Goal: Entertainment & Leisure: Consume media (video, audio)

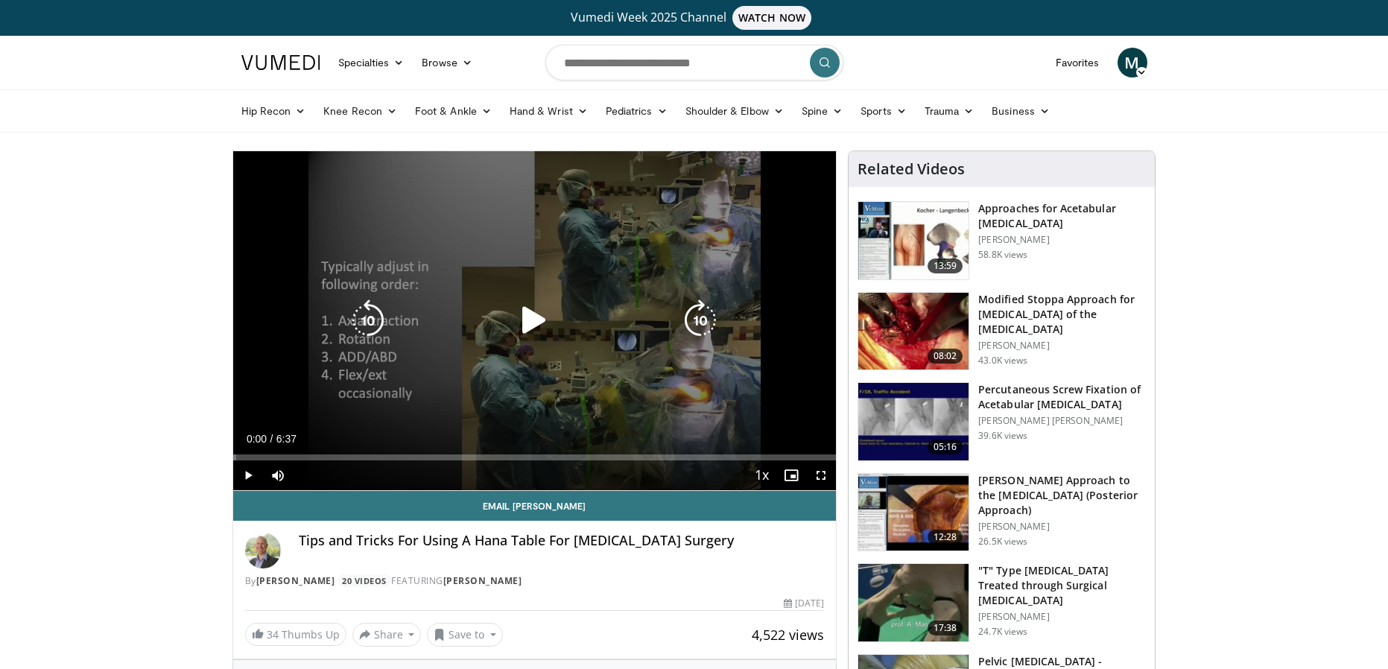
click at [518, 317] on icon "Video Player" at bounding box center [534, 321] width 42 height 42
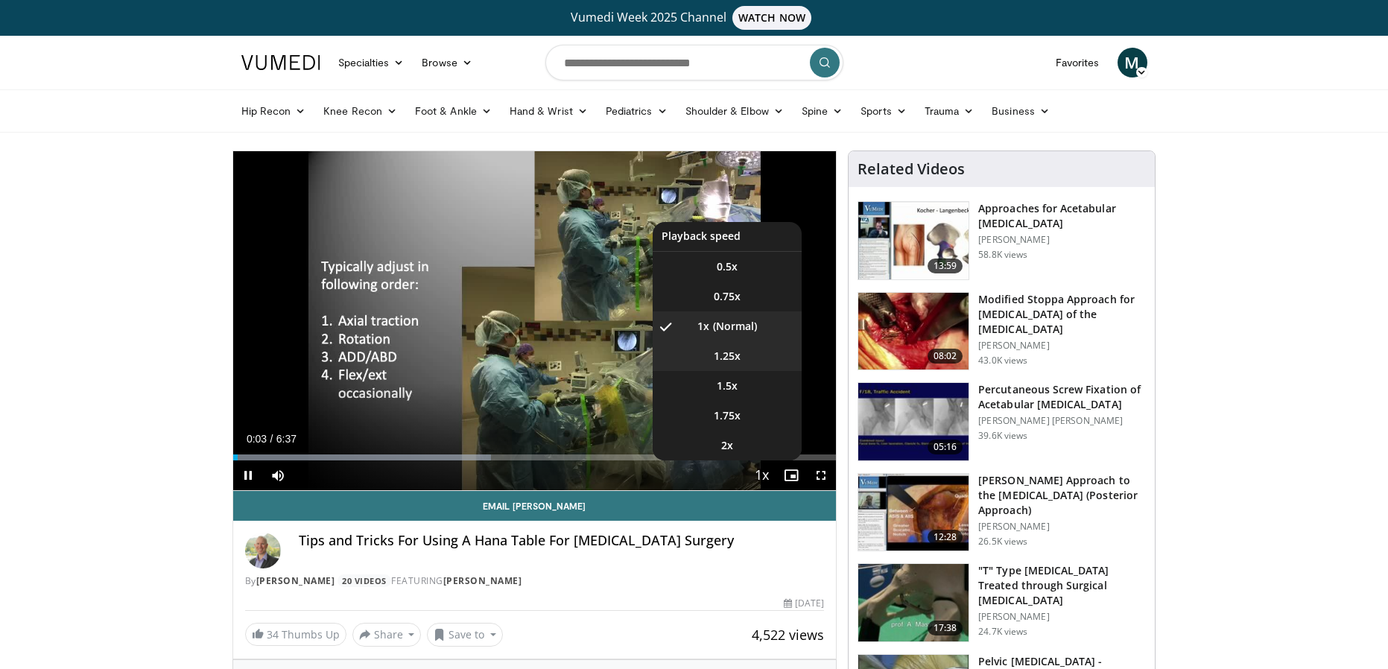
click at [732, 350] on span "1.25x" at bounding box center [727, 356] width 27 height 15
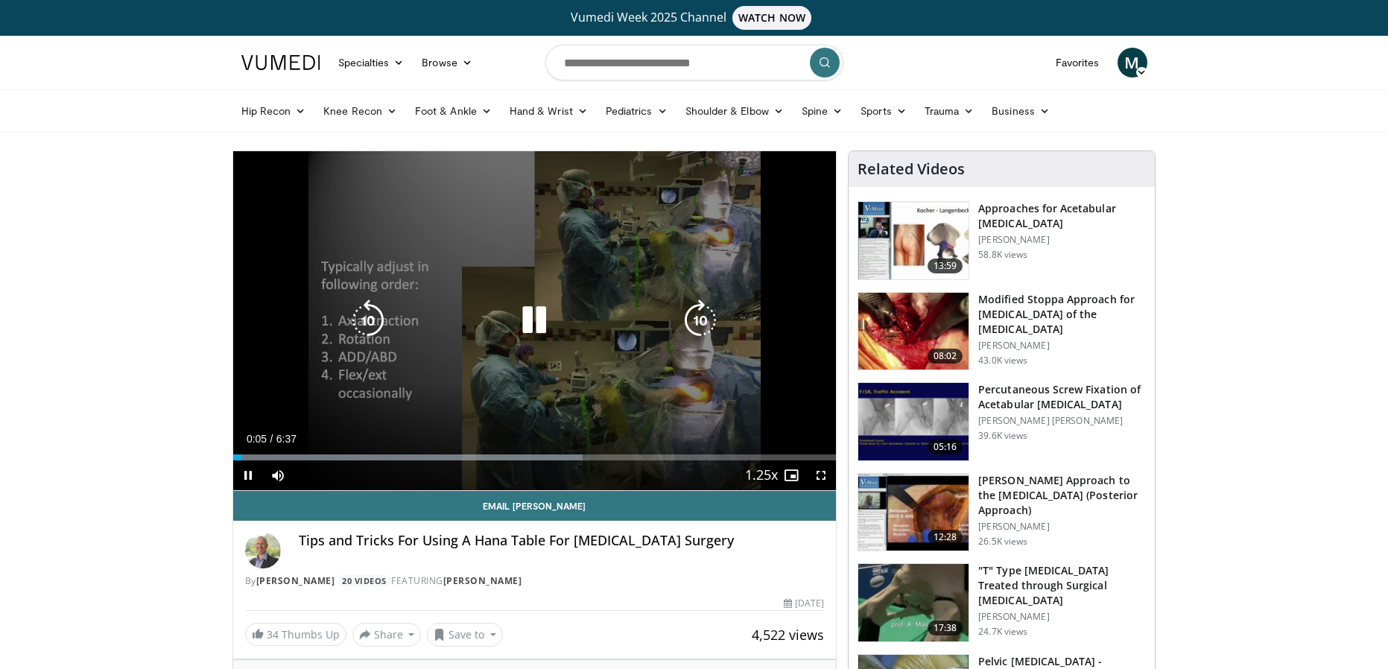
click at [822, 474] on span "Video Player" at bounding box center [821, 475] width 30 height 30
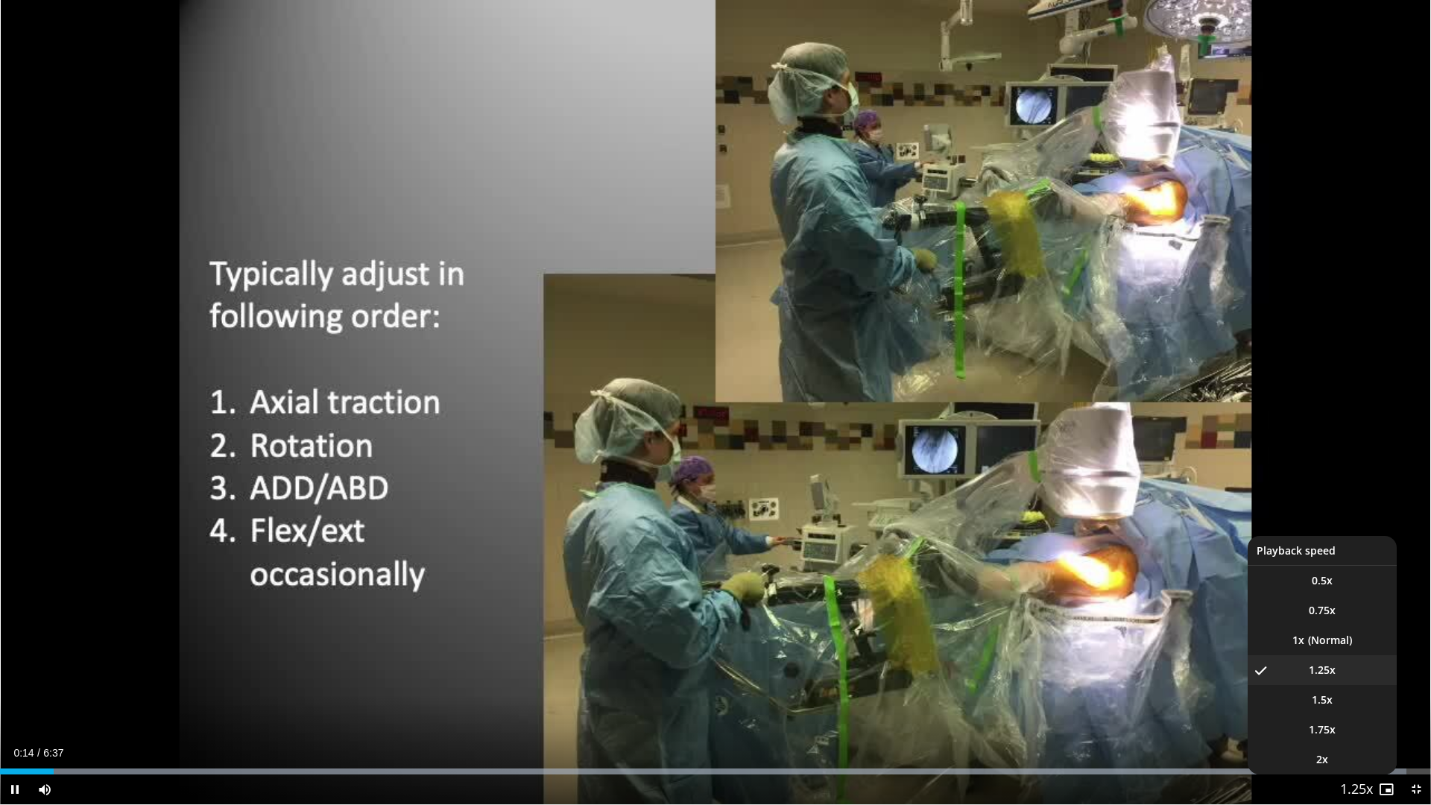
click at [1356, 668] on span "Video Player" at bounding box center [1356, 790] width 21 height 30
click at [1352, 668] on span "Video Player" at bounding box center [1356, 790] width 21 height 30
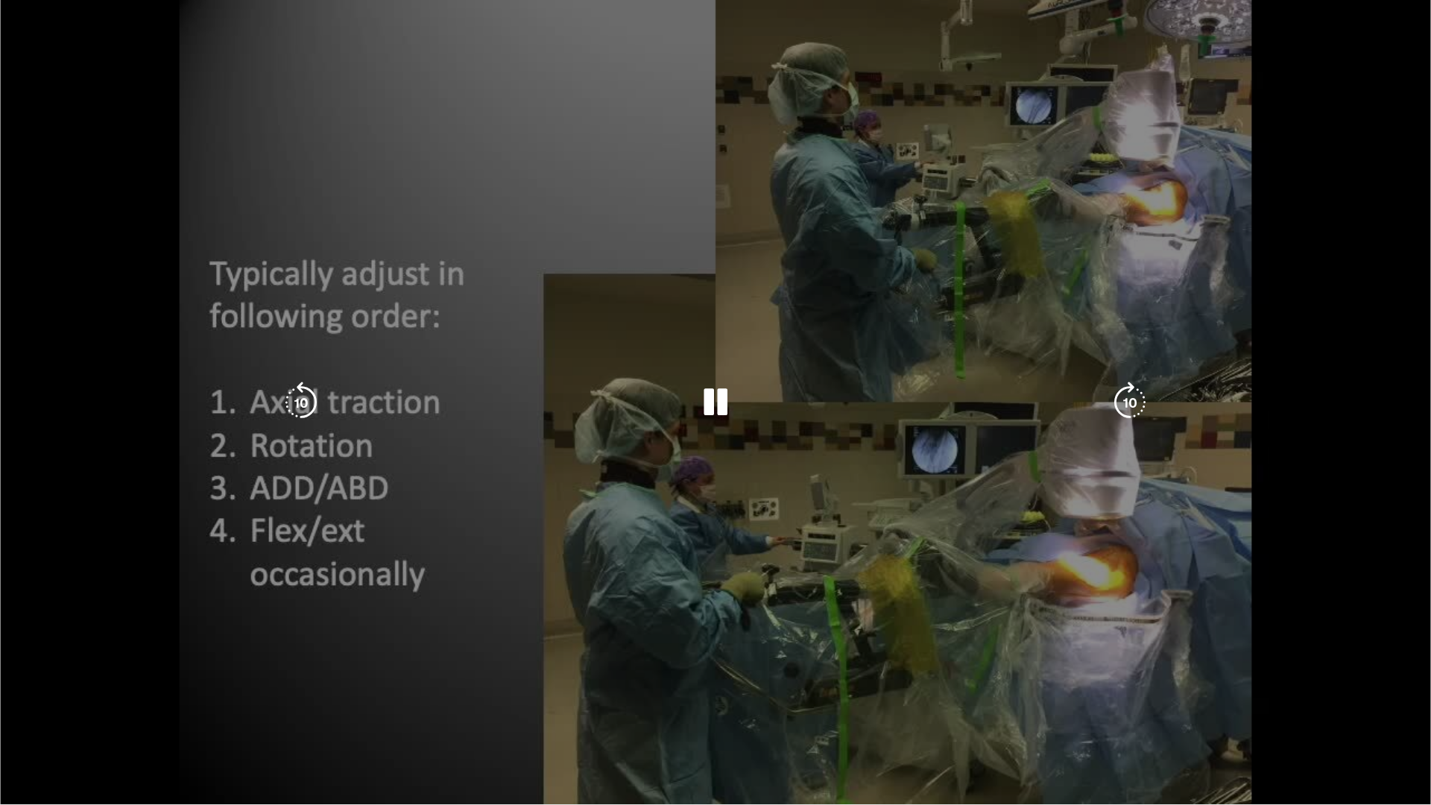
click at [1352, 668] on video-js "**********" at bounding box center [715, 402] width 1431 height 805
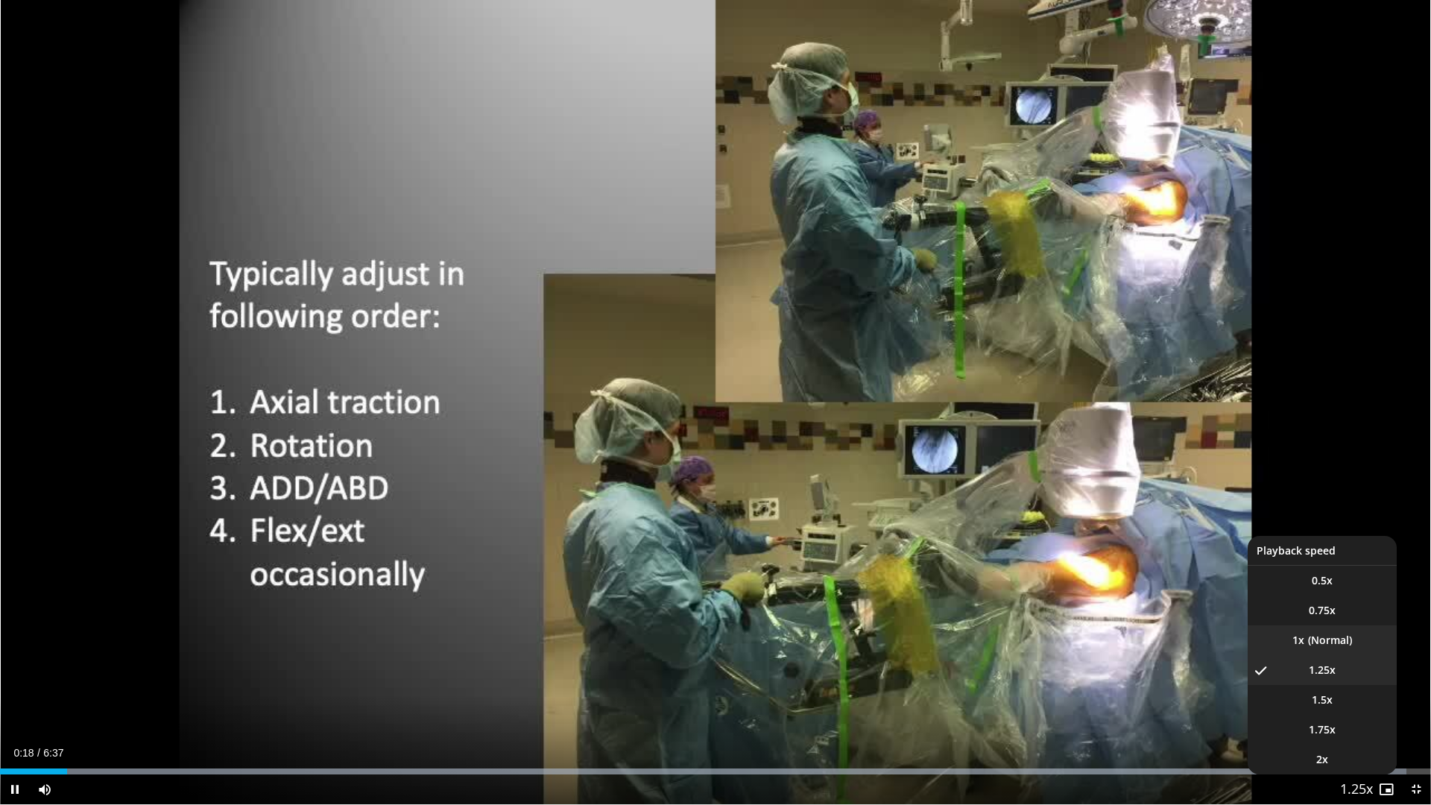
click at [1323, 648] on li "1x" at bounding box center [1321, 640] width 149 height 30
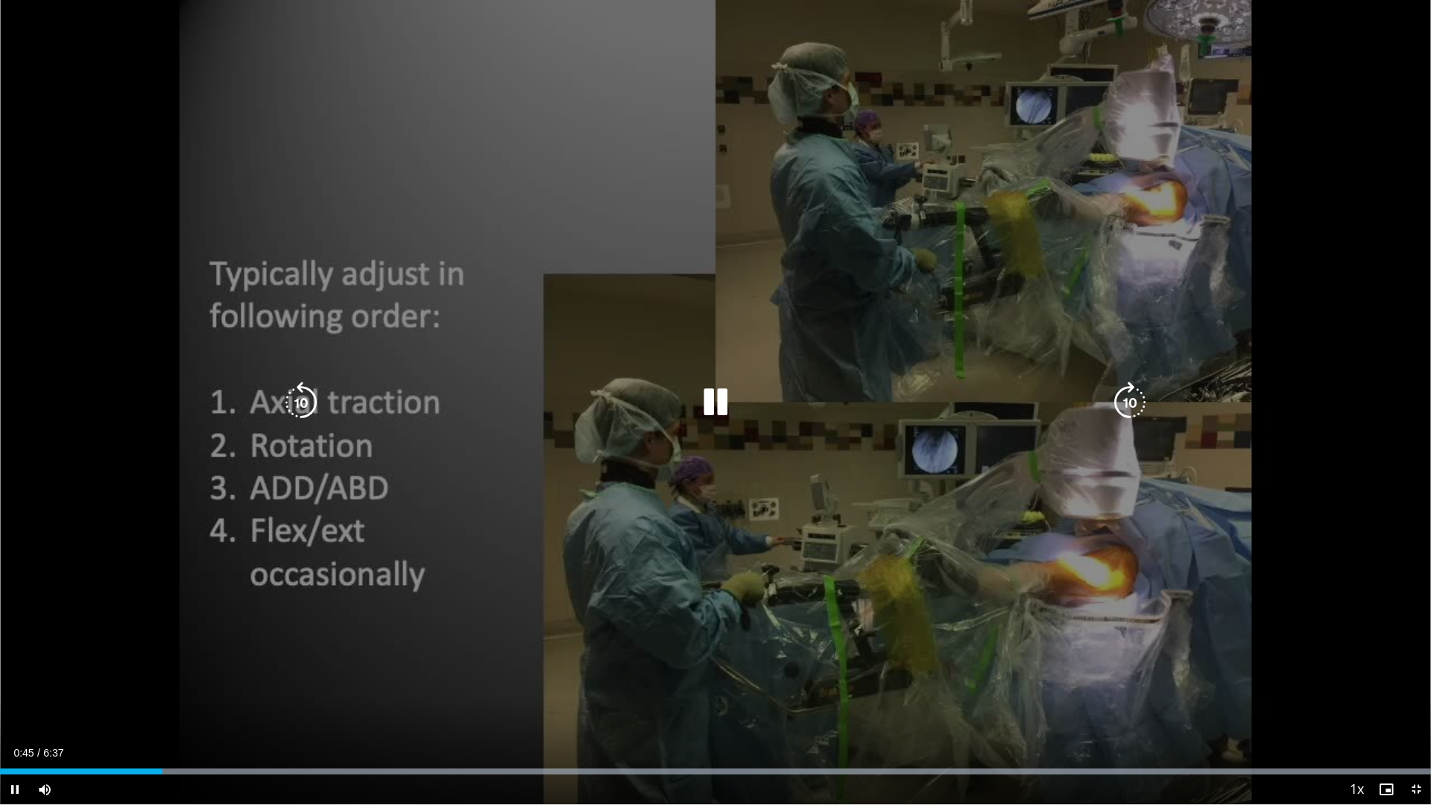
click at [174, 197] on div "10 seconds Tap to unmute" at bounding box center [715, 402] width 1431 height 804
click at [712, 406] on icon "Video Player" at bounding box center [715, 402] width 42 height 42
click at [228, 147] on div "10 seconds Tap to unmute" at bounding box center [715, 402] width 1431 height 804
click at [716, 398] on icon "Video Player" at bounding box center [715, 402] width 42 height 42
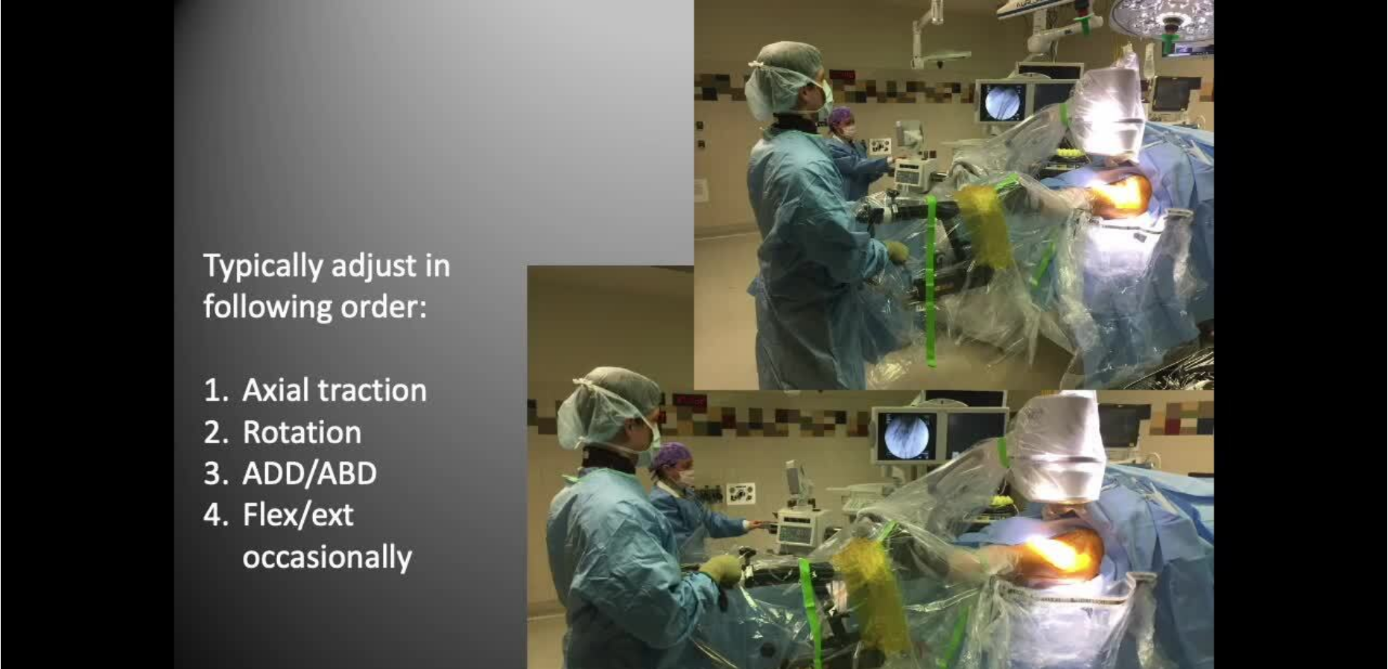
scroll to position [108, 0]
